Goal: Task Accomplishment & Management: Manage account settings

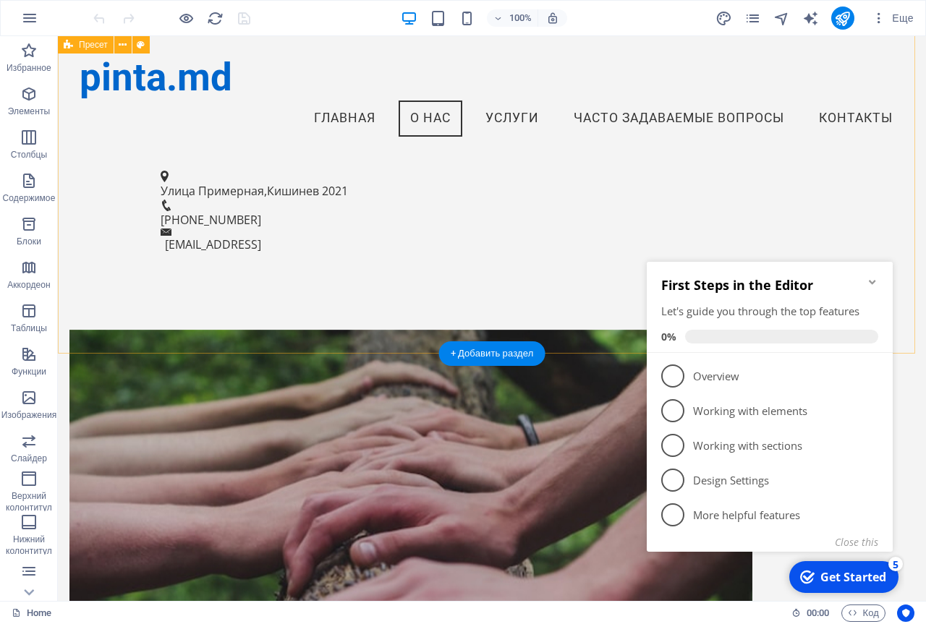
scroll to position [472, 0]
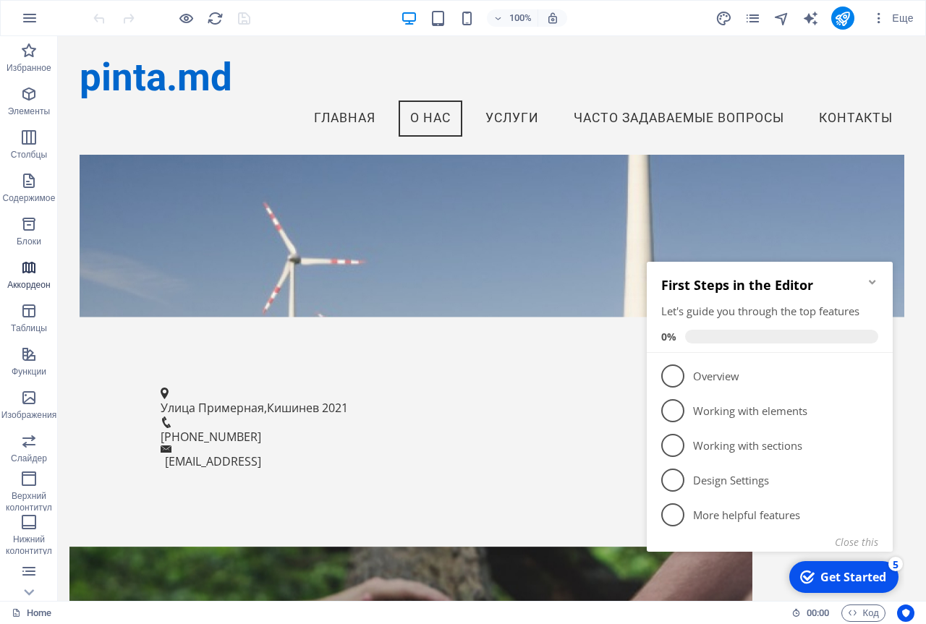
click at [38, 272] on icon "button" at bounding box center [28, 267] width 17 height 17
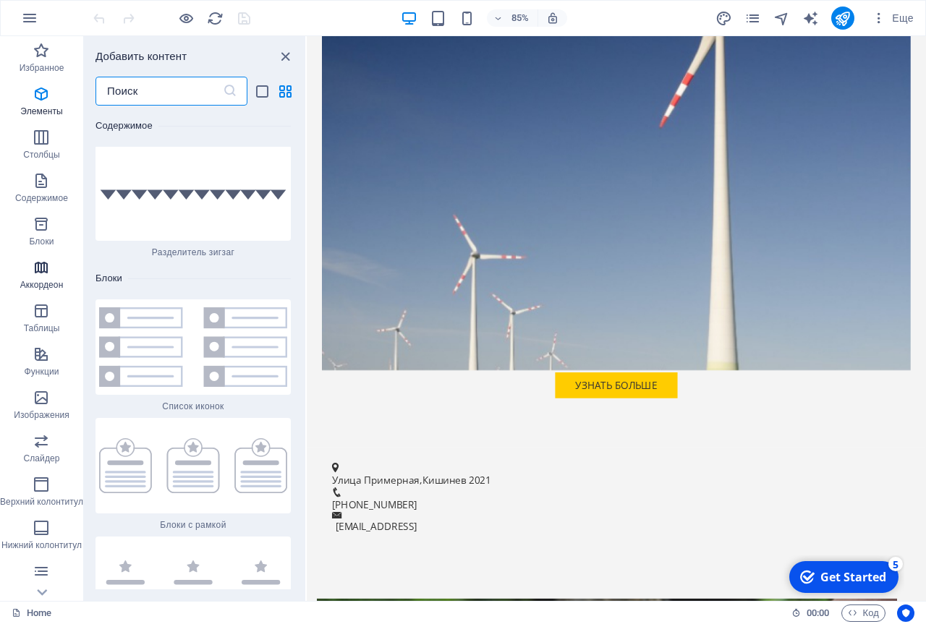
scroll to position [8489, 0]
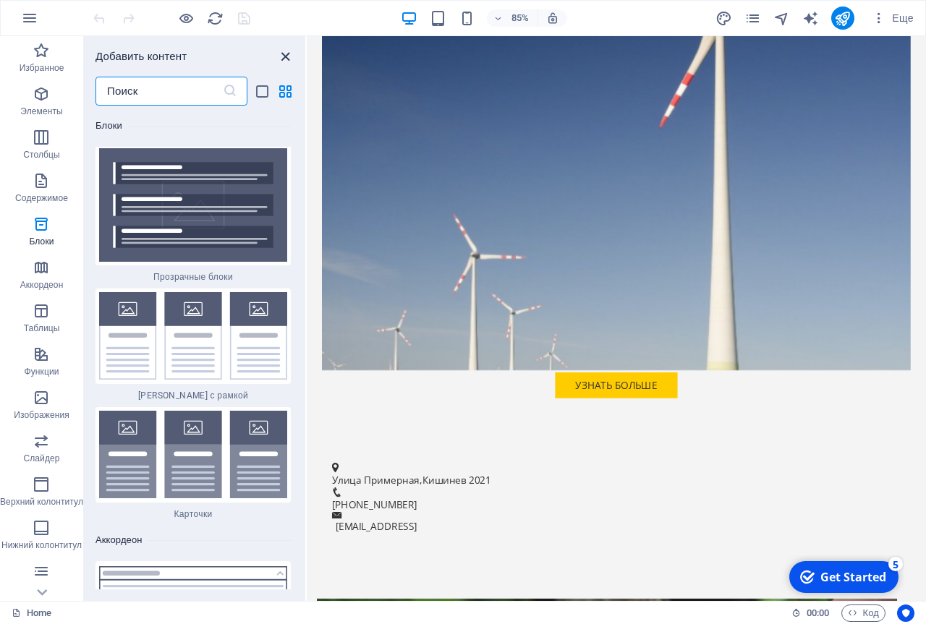
click at [287, 59] on icon "close panel" at bounding box center [285, 56] width 17 height 17
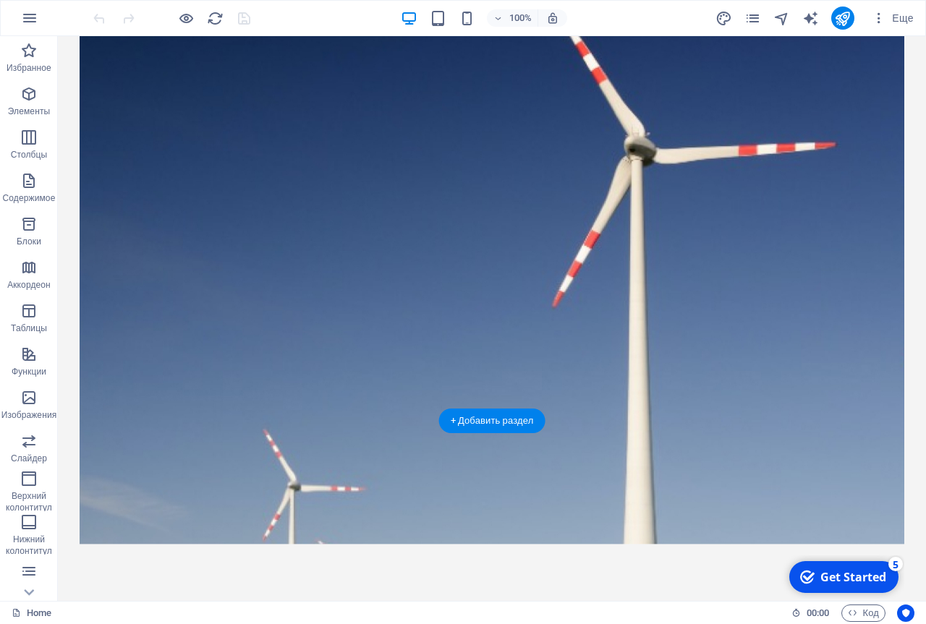
scroll to position [0, 0]
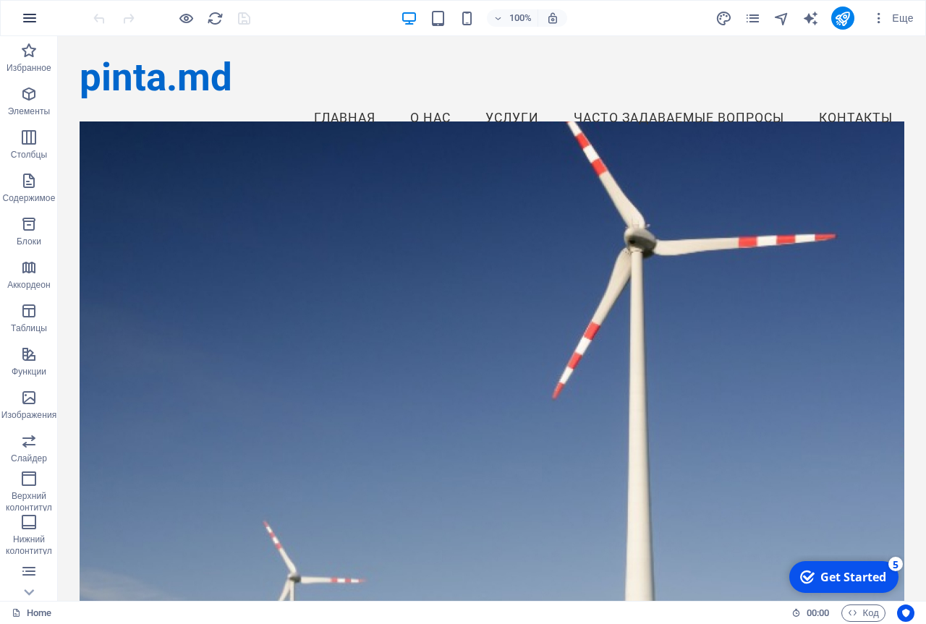
click at [30, 20] on icon "button" at bounding box center [29, 17] width 17 height 17
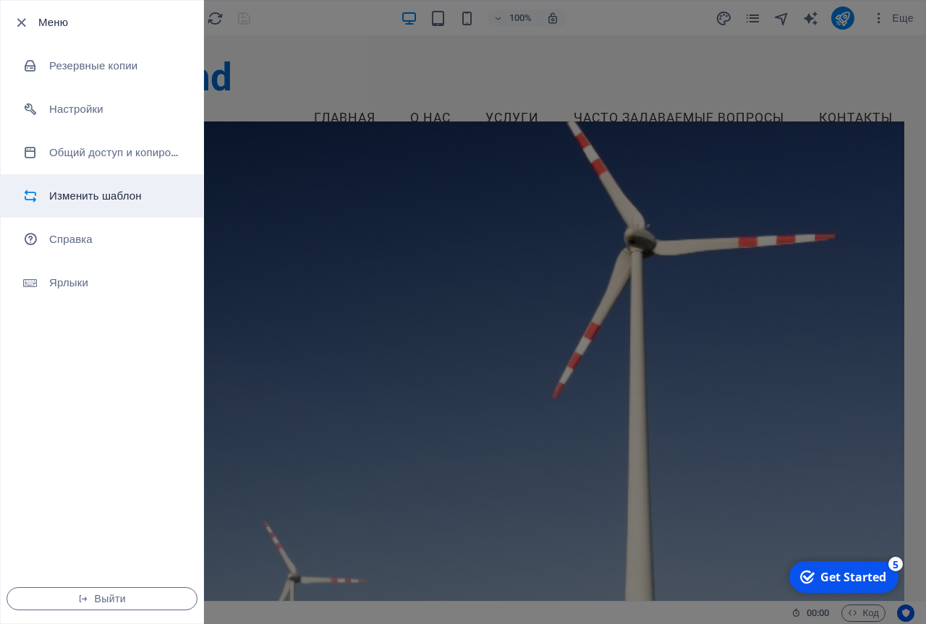
click at [95, 192] on h6 "Изменить шаблон" at bounding box center [116, 195] width 134 height 17
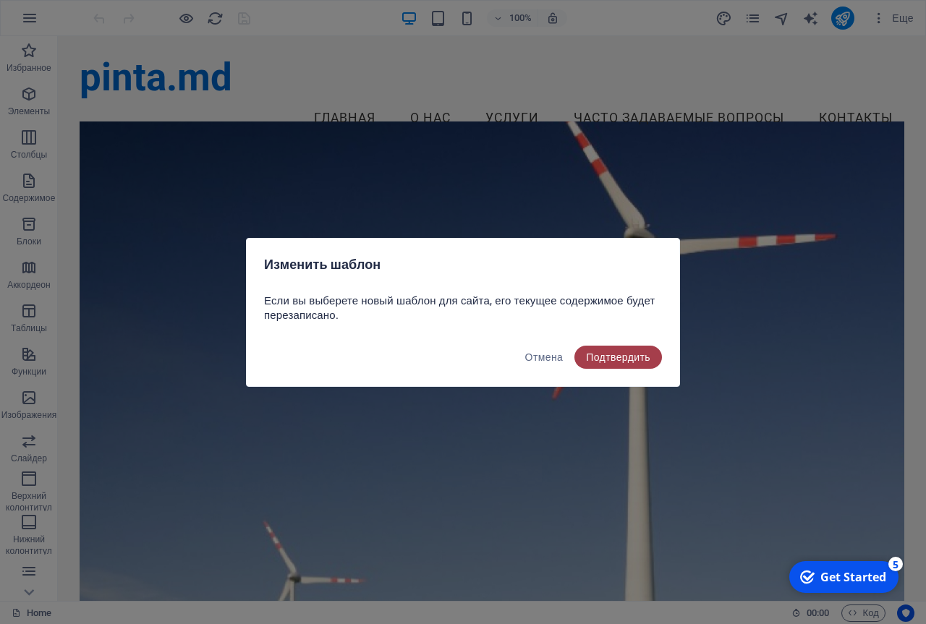
click at [612, 357] on span "Подтвердить" at bounding box center [618, 357] width 64 height 12
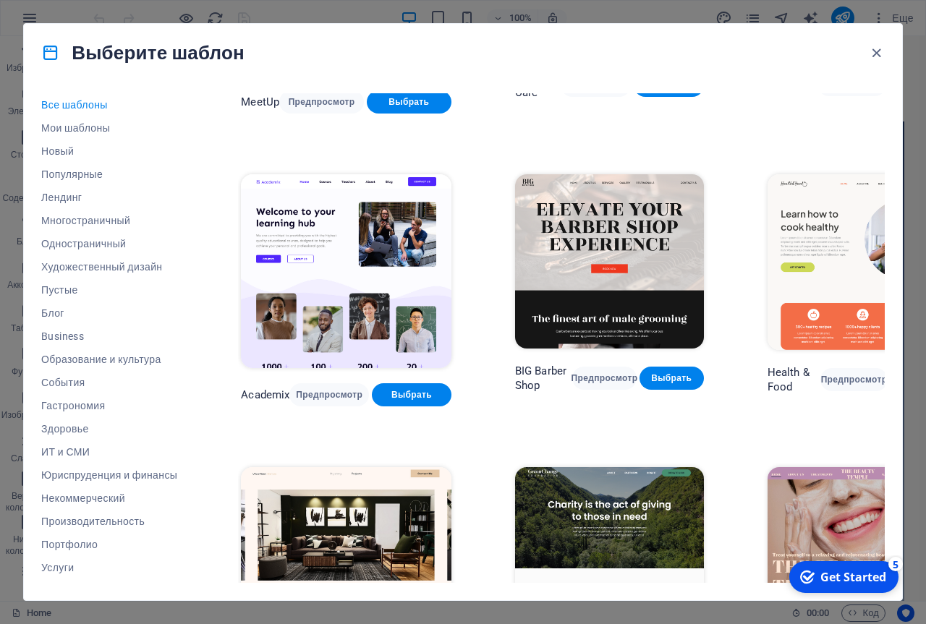
scroll to position [1157, 0]
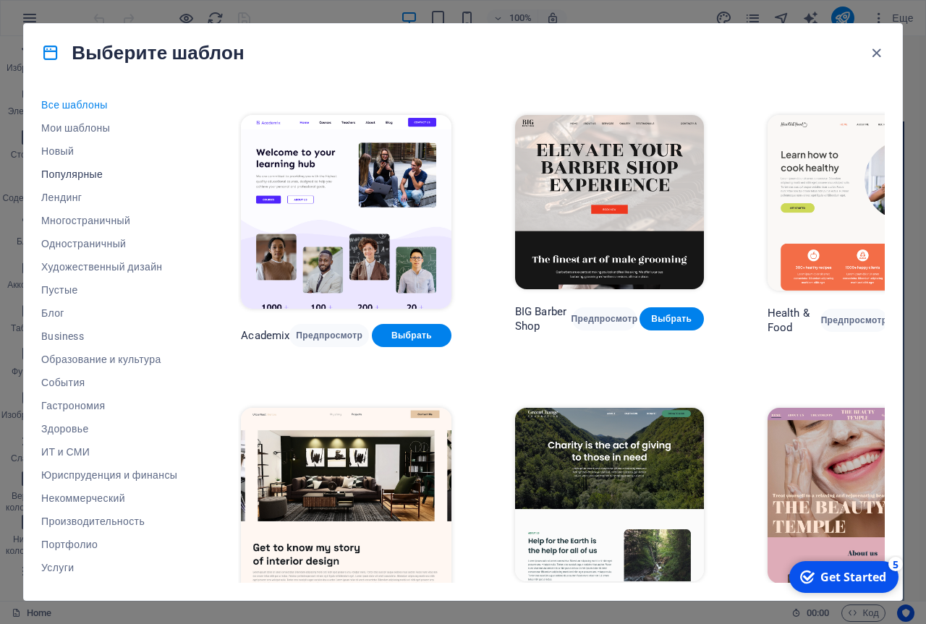
click at [84, 173] on span "Популярные" at bounding box center [109, 174] width 136 height 12
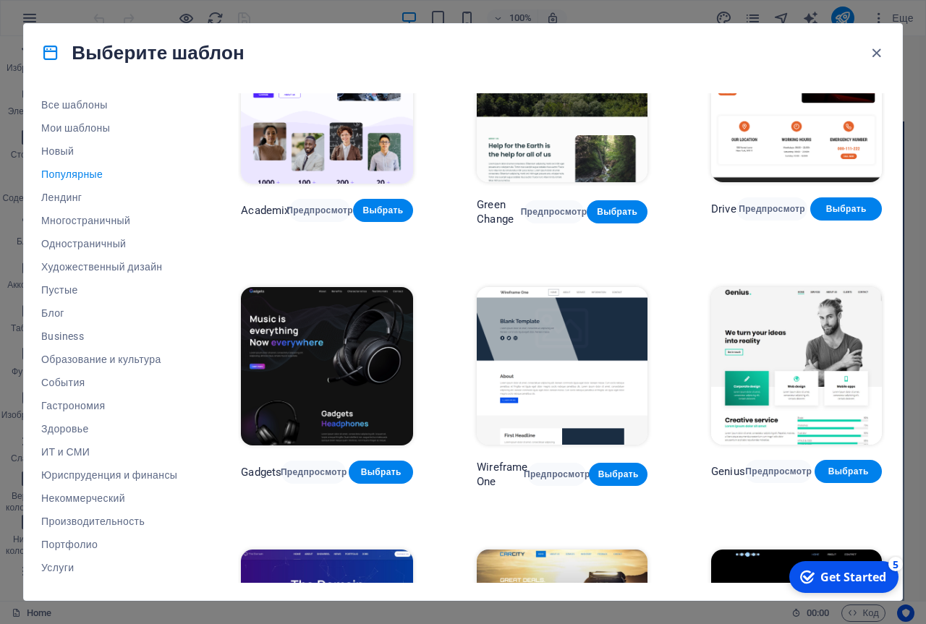
scroll to position [570, 0]
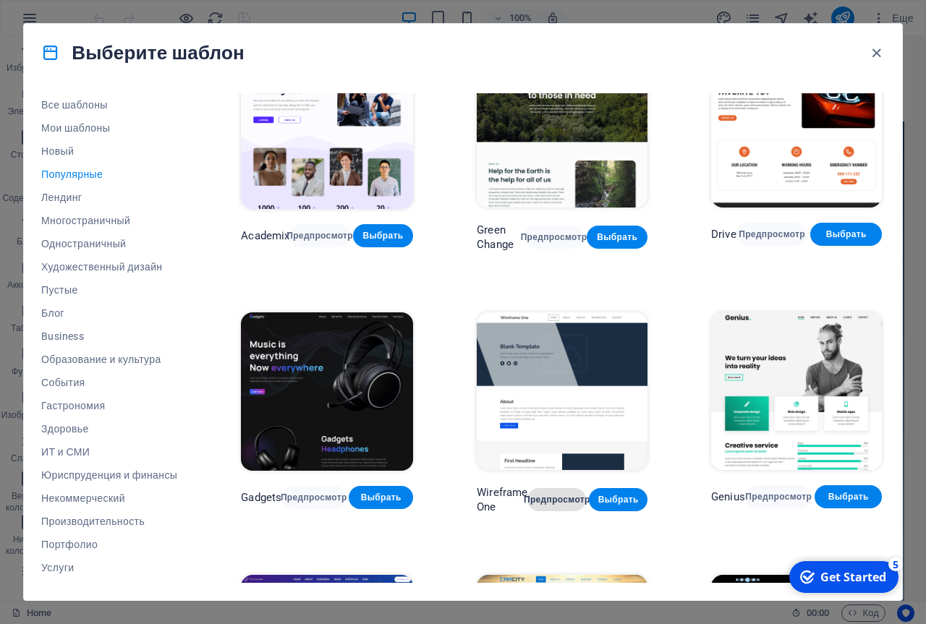
click at [560, 494] on span "Предпросмотр" at bounding box center [556, 500] width 35 height 12
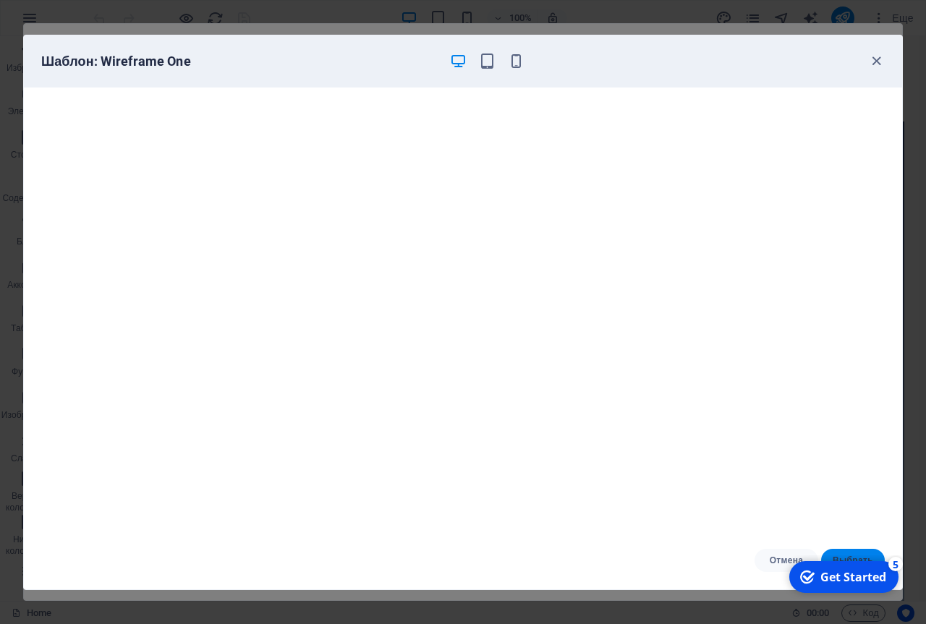
click at [849, 550] on button "Выбрать" at bounding box center [853, 560] width 64 height 23
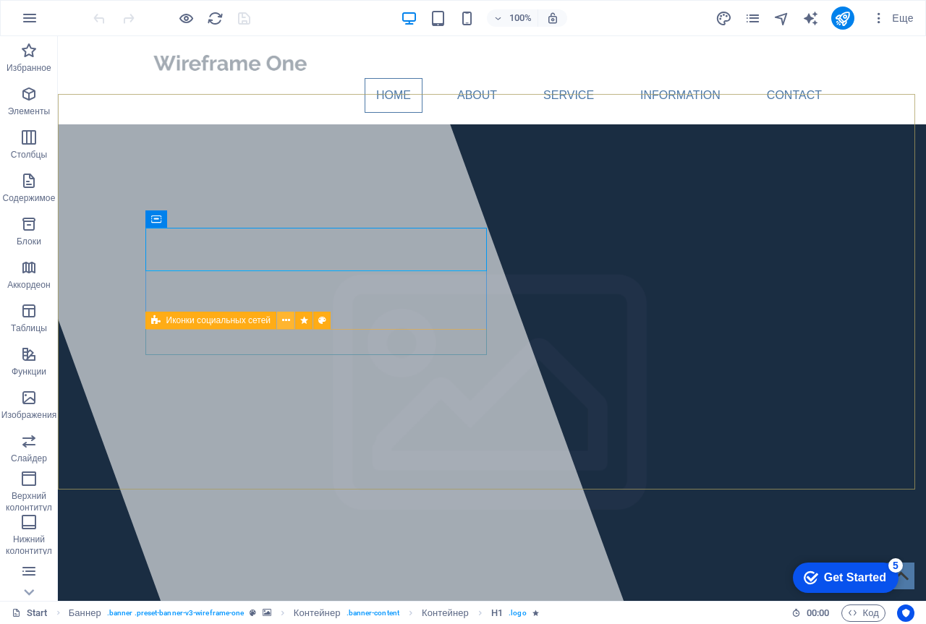
click at [285, 320] on icon at bounding box center [286, 320] width 8 height 15
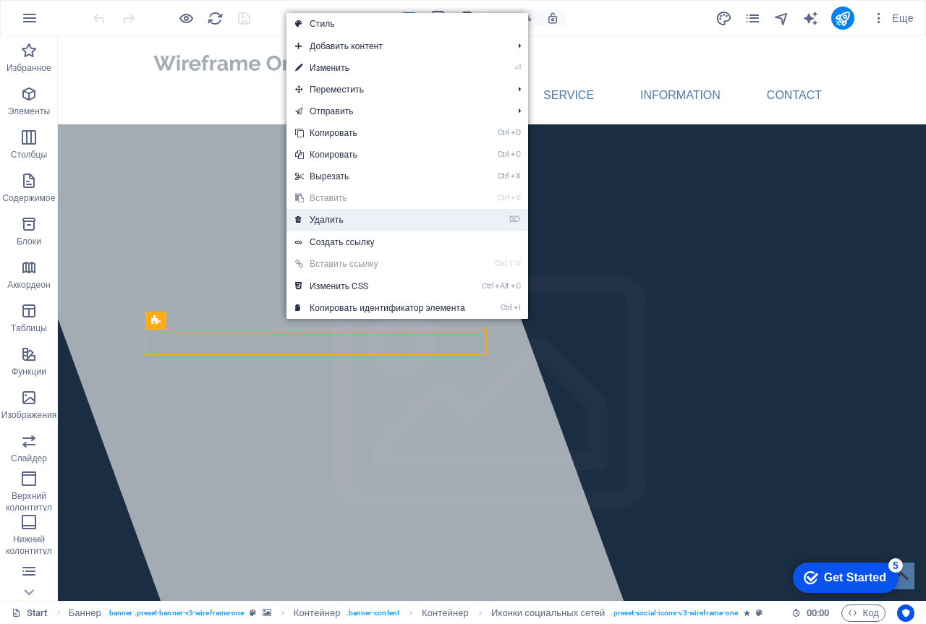
click at [311, 221] on link "⌦ Удалить" at bounding box center [379, 220] width 187 height 22
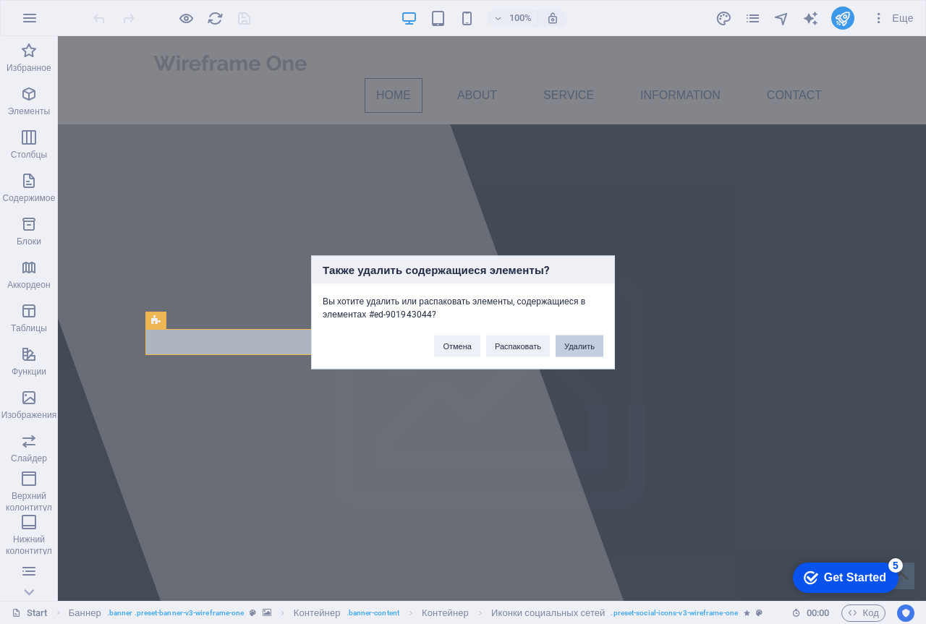
click at [584, 347] on button "Удалить" at bounding box center [579, 346] width 48 height 22
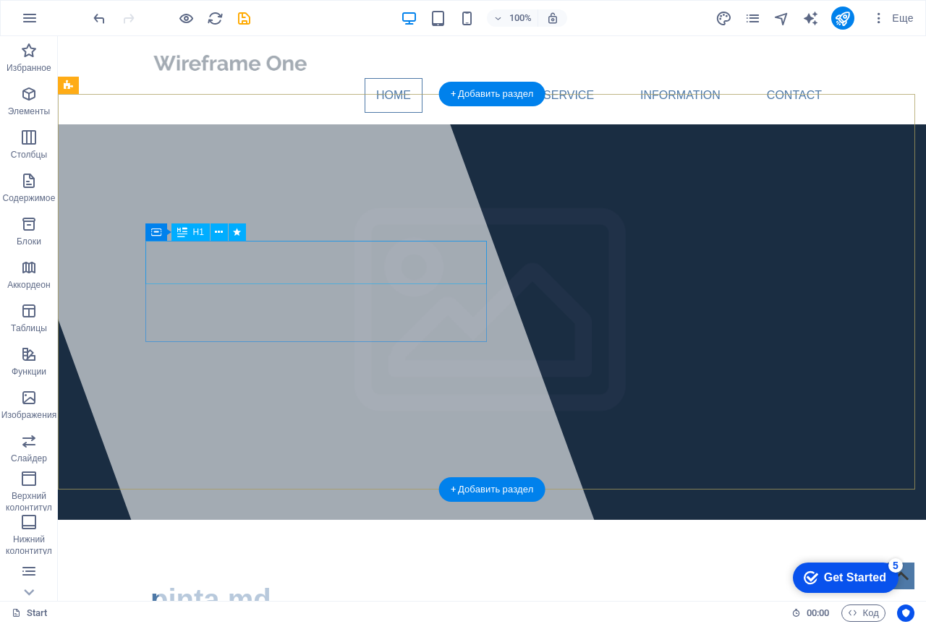
click at [190, 584] on span "pinta.md" at bounding box center [210, 600] width 121 height 32
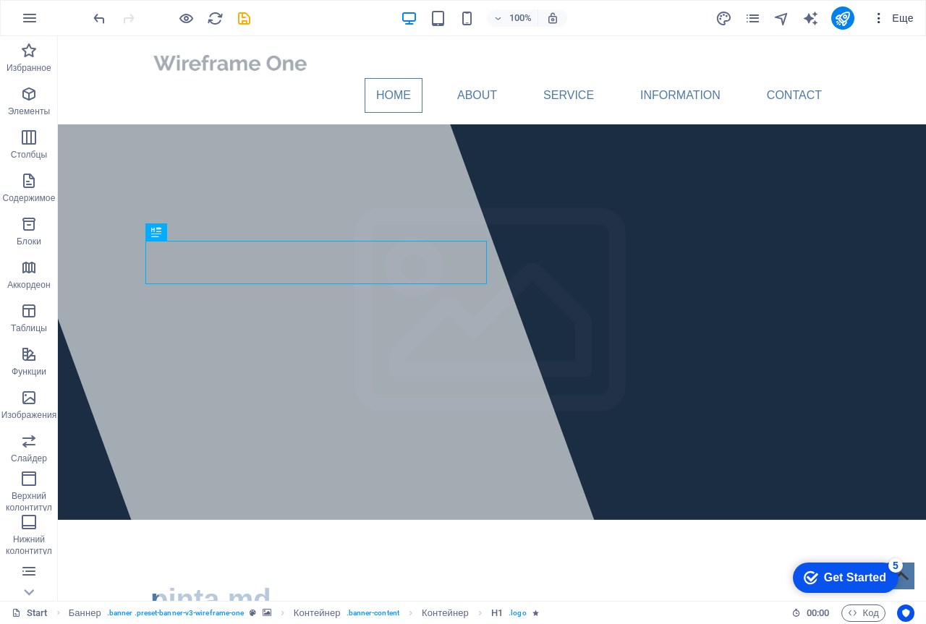
click at [900, 16] on span "Еще" at bounding box center [892, 18] width 42 height 14
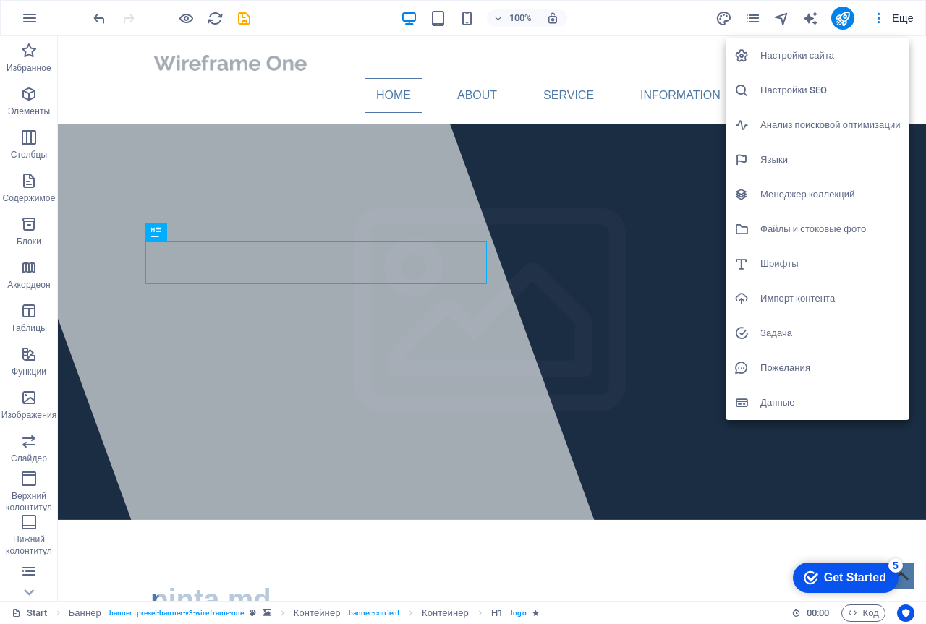
click at [787, 160] on h6 "Языки" at bounding box center [830, 159] width 140 height 17
select select "1"
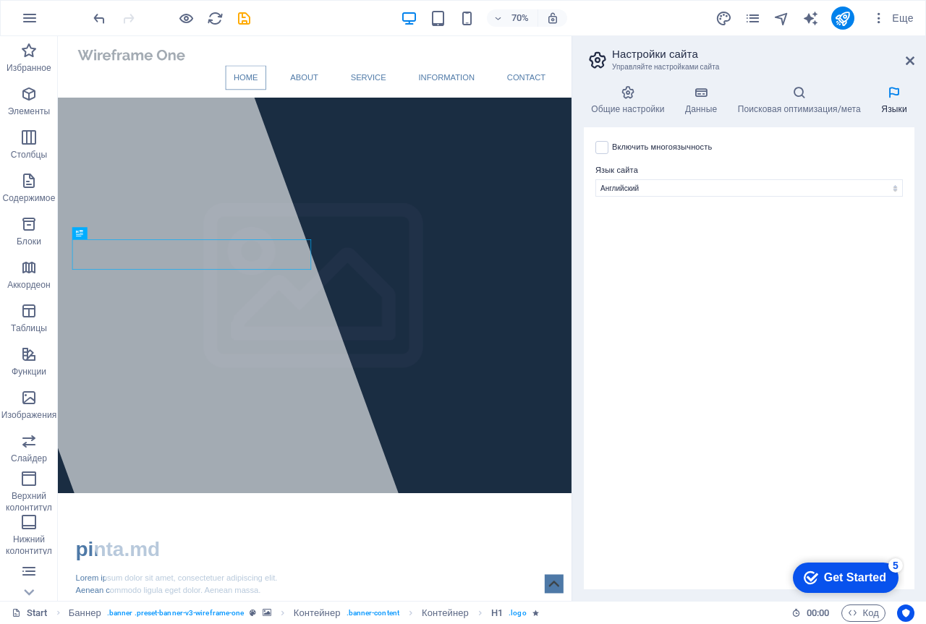
click at [602, 155] on div "Включить многоязычность Чтобы отключить многоязычность, удалите все языки, кром…" at bounding box center [748, 147] width 307 height 17
click at [602, 150] on label at bounding box center [601, 147] width 13 height 13
click at [0, 0] on input "Включить многоязычность Чтобы отключить многоязычность, удалите все языки, кром…" at bounding box center [0, 0] width 0 height 0
select select
click at [885, 202] on icon at bounding box center [883, 199] width 9 height 17
